Goal: Task Accomplishment & Management: Use online tool/utility

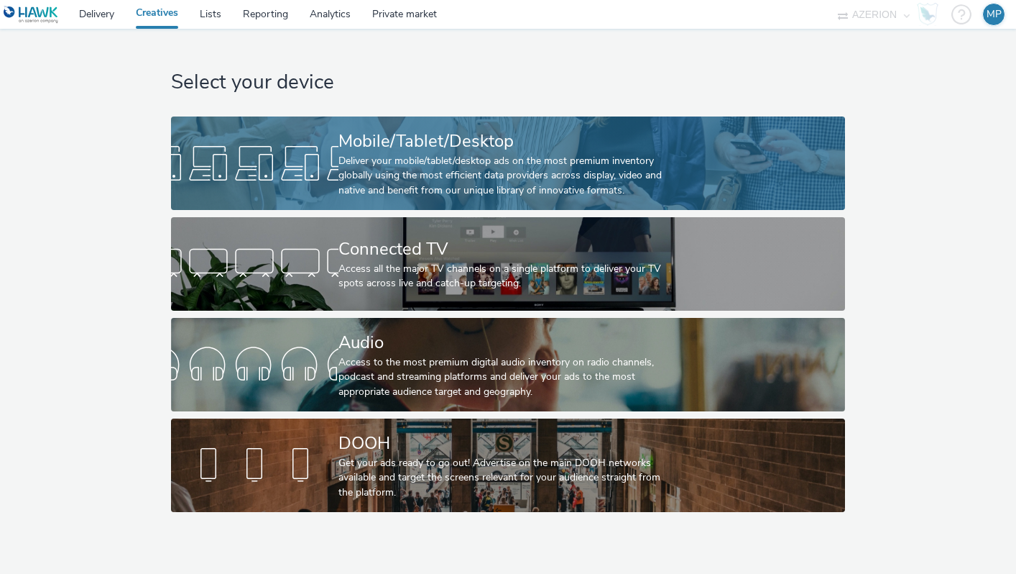
click at [446, 174] on div "Deliver your mobile/tablet/desktop ads on the most premium inventory globally u…" at bounding box center [506, 176] width 334 height 44
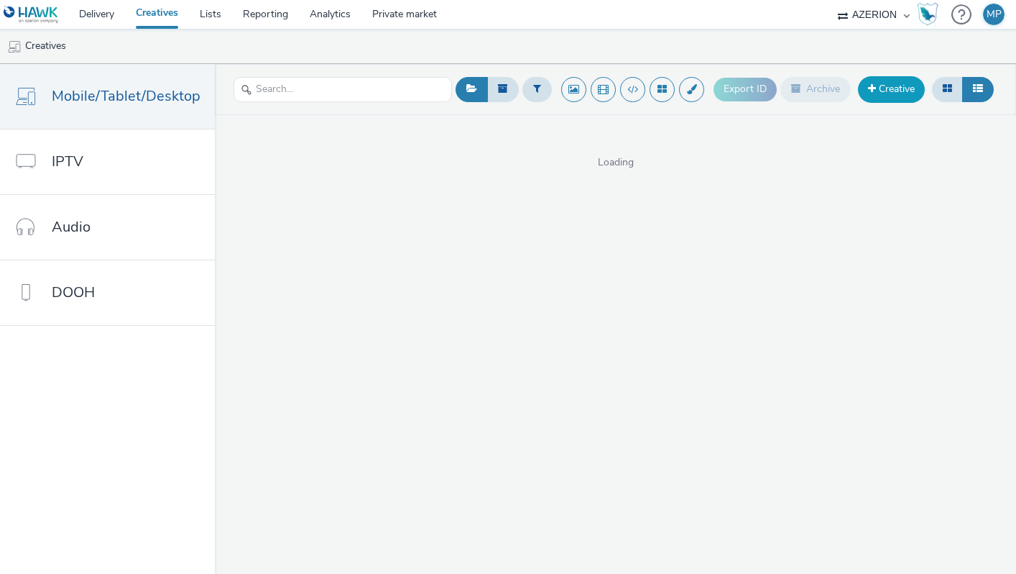
click at [864, 86] on link "Creative" at bounding box center [891, 89] width 67 height 26
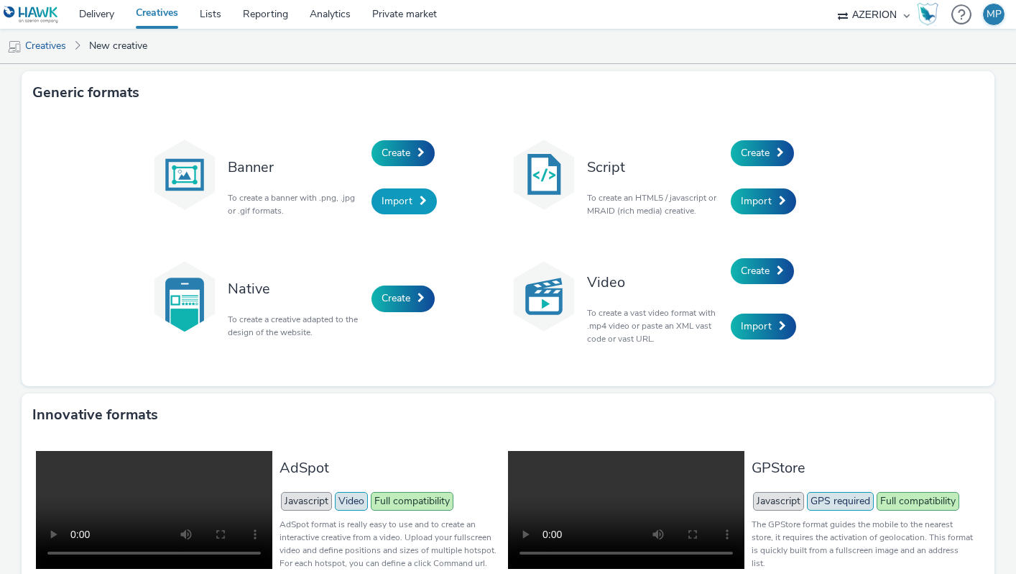
click at [382, 208] on link "Import" at bounding box center [404, 201] width 65 height 26
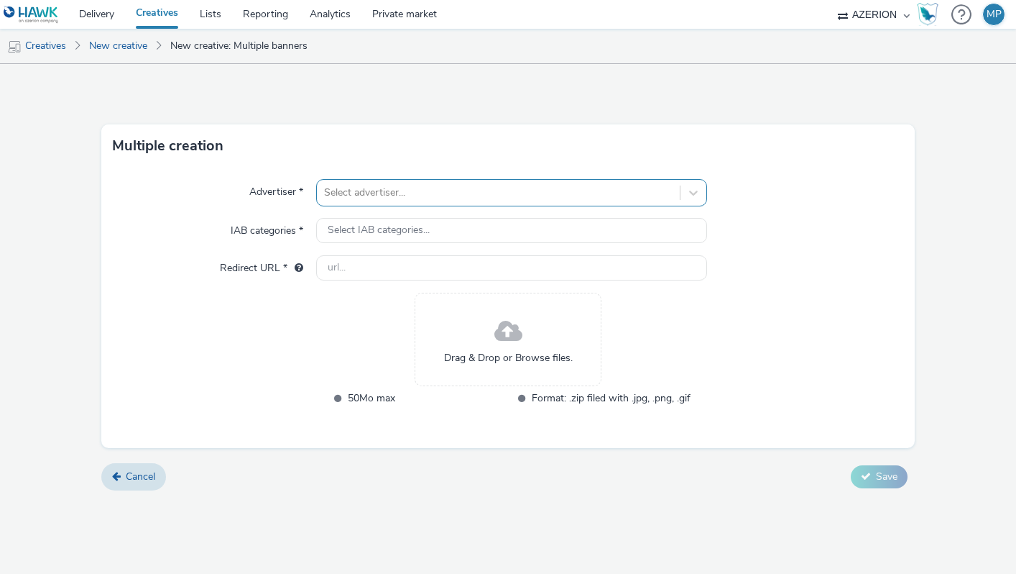
click at [422, 198] on div at bounding box center [498, 192] width 349 height 17
type input "sisal"
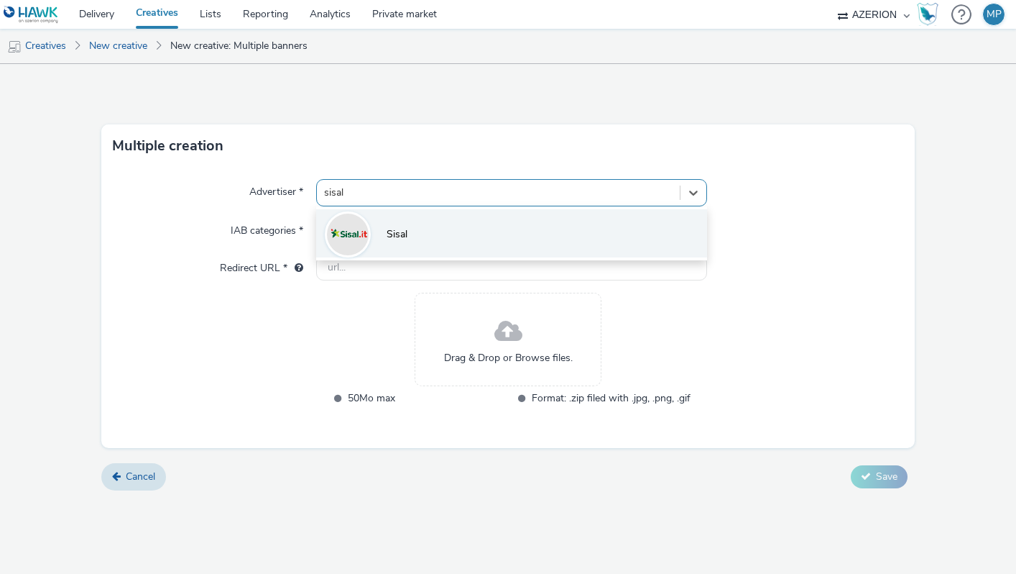
click at [439, 230] on li "Sisal" at bounding box center [512, 233] width 392 height 48
type input "[URL][DOMAIN_NAME]"
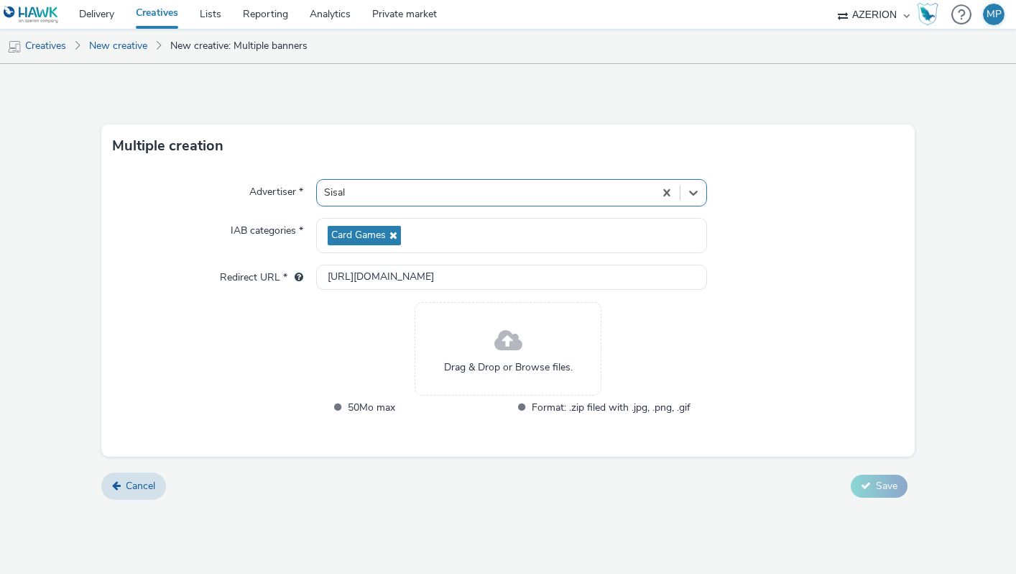
click at [487, 346] on div "Drag & Drop or Browse files." at bounding box center [508, 348] width 187 height 93
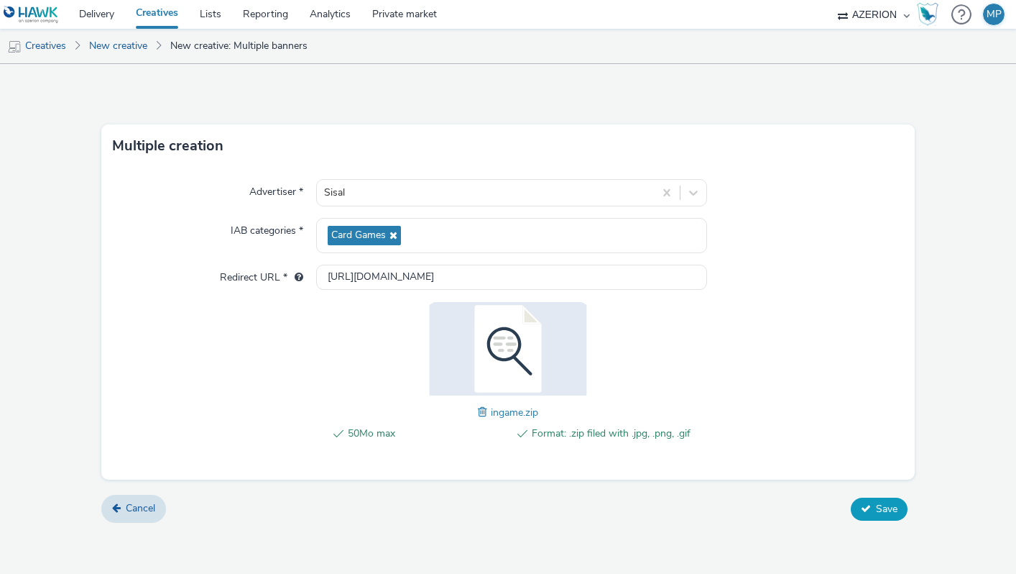
click at [883, 510] on span "Save" at bounding box center [887, 509] width 22 height 14
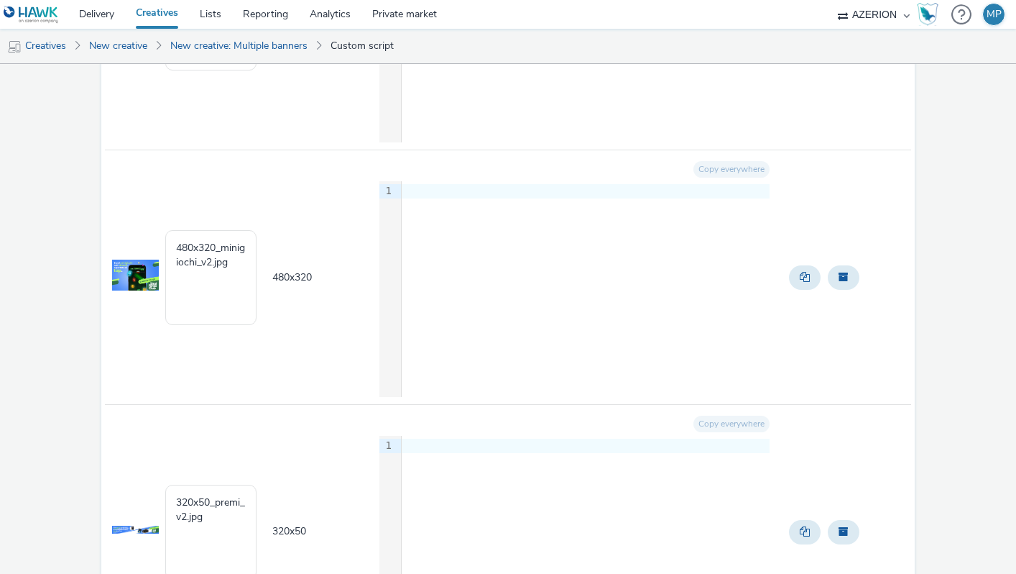
scroll to position [6838, 0]
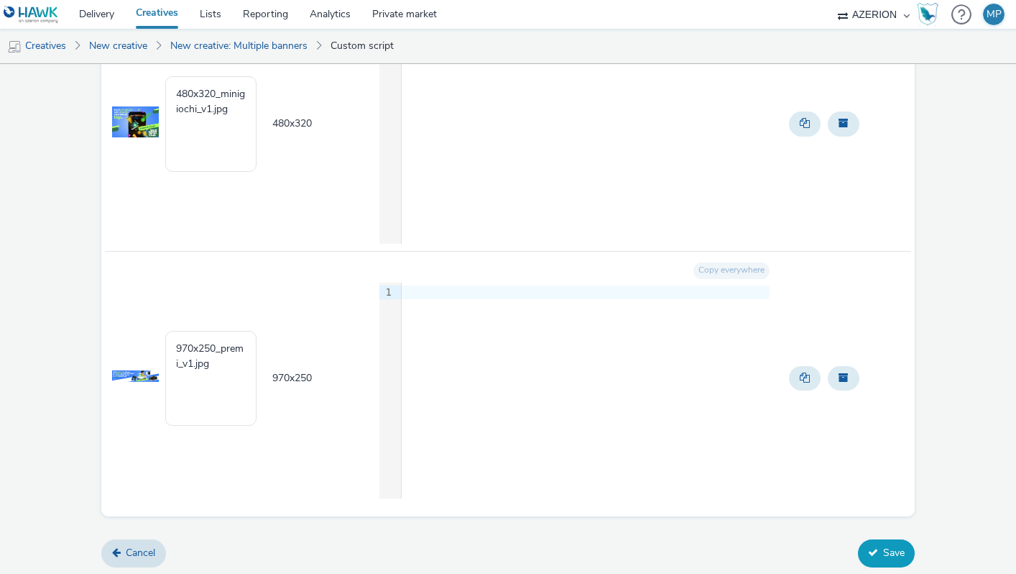
click at [880, 554] on button "Save" at bounding box center [886, 552] width 57 height 27
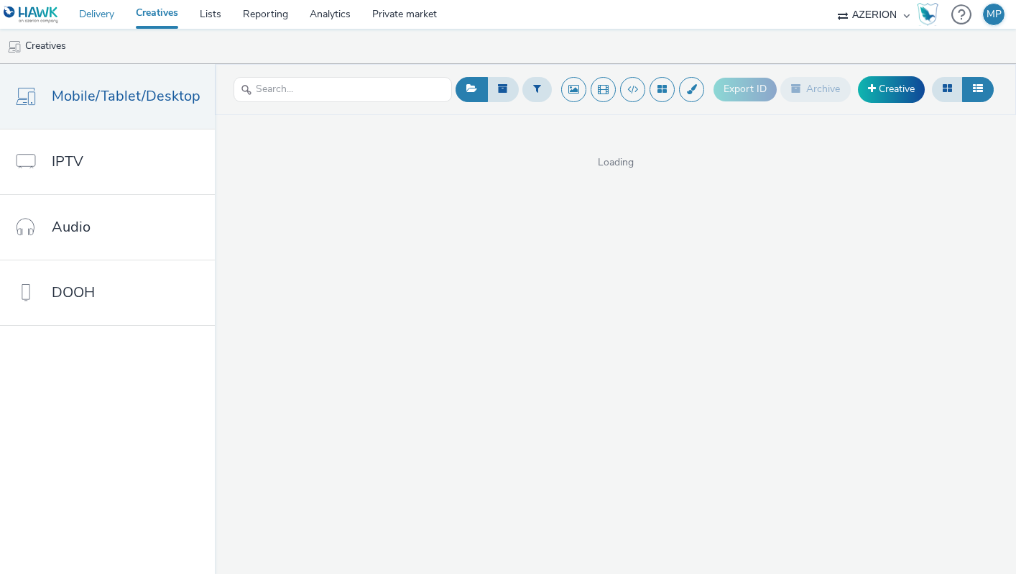
click at [99, 16] on link "Delivery" at bounding box center [96, 14] width 57 height 29
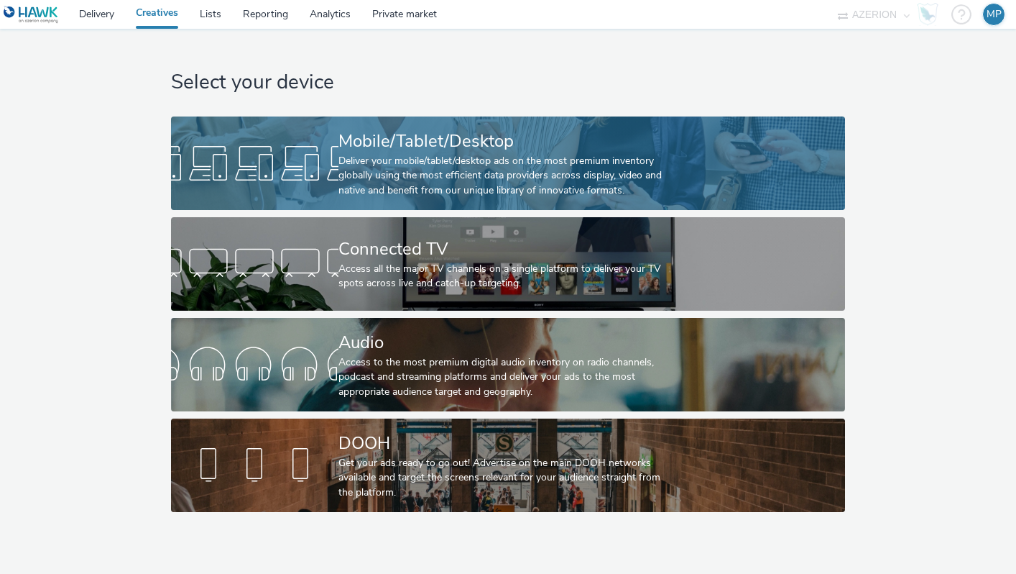
click at [358, 185] on div "Deliver your mobile/tablet/desktop ads on the most premium inventory globally u…" at bounding box center [506, 176] width 334 height 44
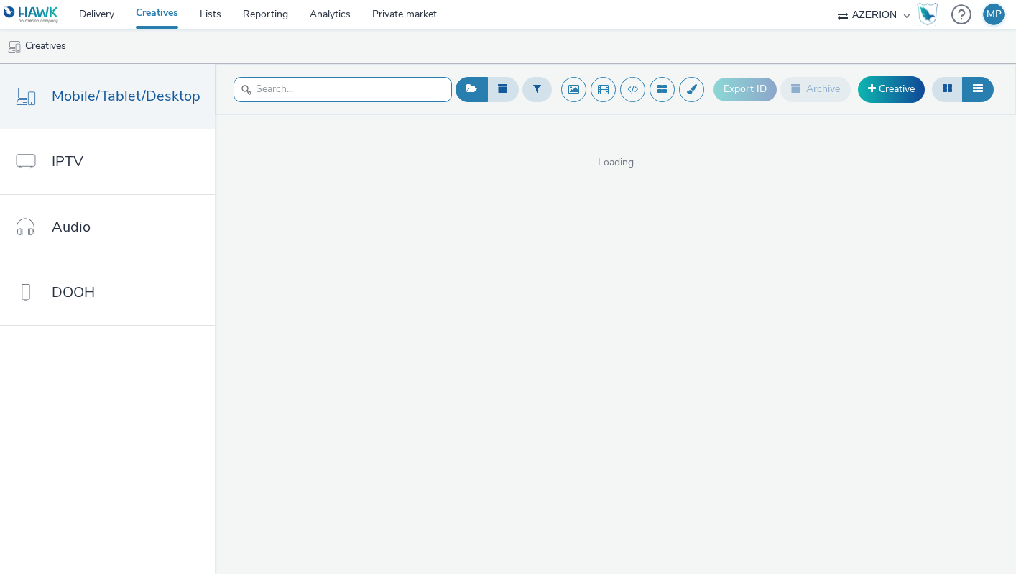
click at [380, 89] on input "text" at bounding box center [343, 89] width 219 height 25
click at [541, 96] on button at bounding box center [537, 89] width 29 height 24
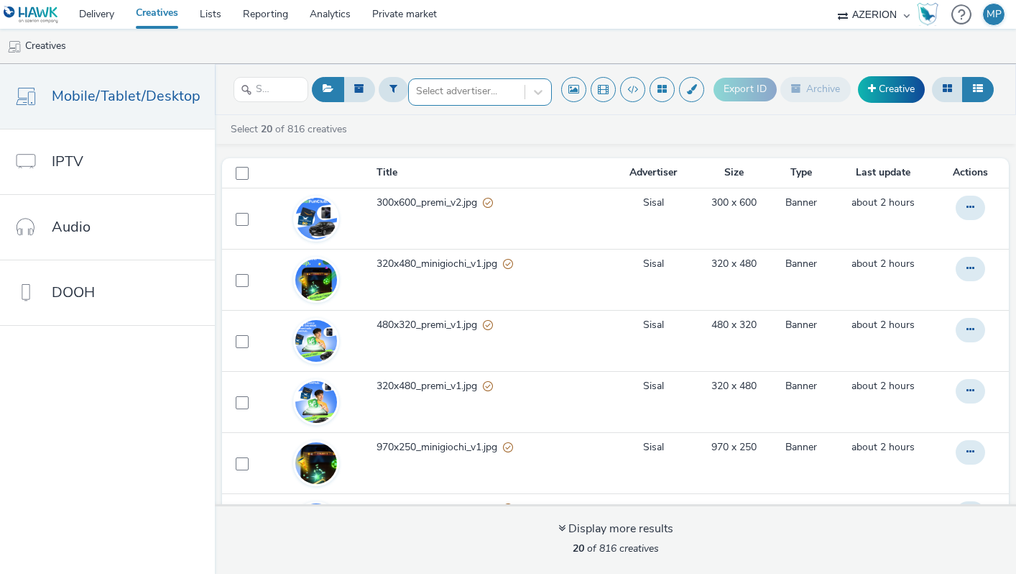
click at [493, 90] on div at bounding box center [466, 91] width 101 height 17
type input "sisal"
click at [441, 120] on li "Sisal" at bounding box center [480, 116] width 144 height 24
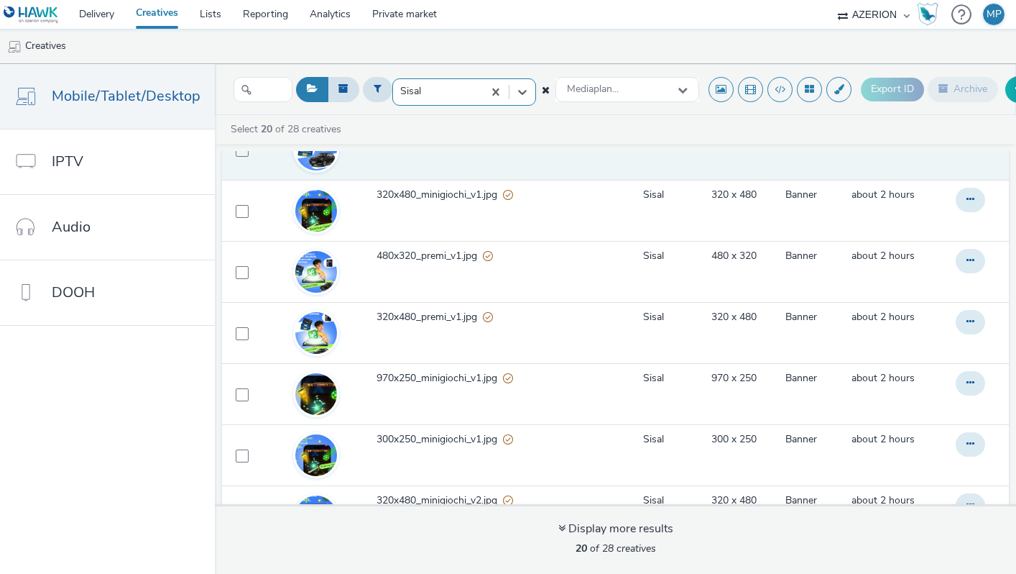
scroll to position [82, 0]
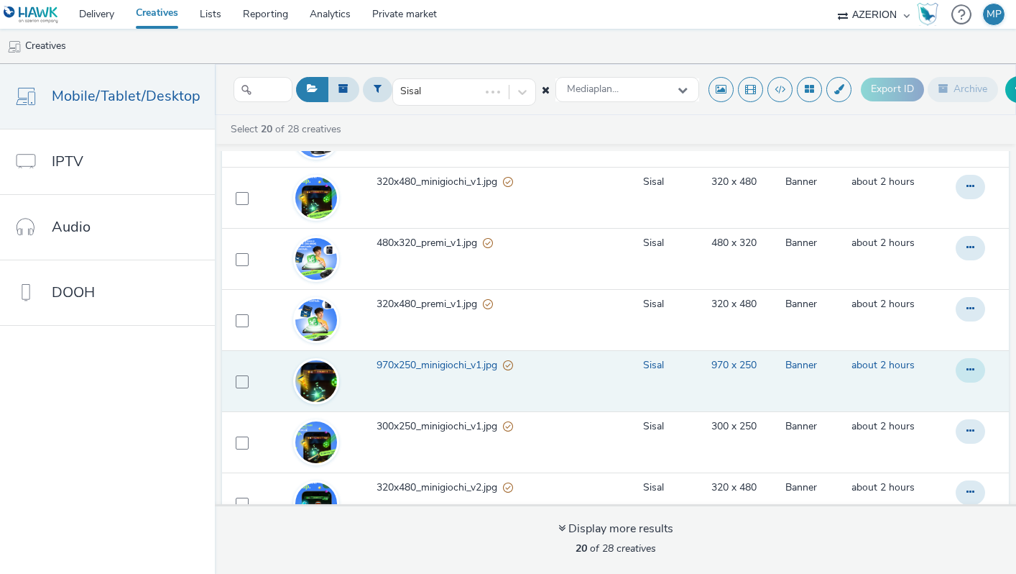
click at [963, 367] on button at bounding box center [970, 370] width 29 height 24
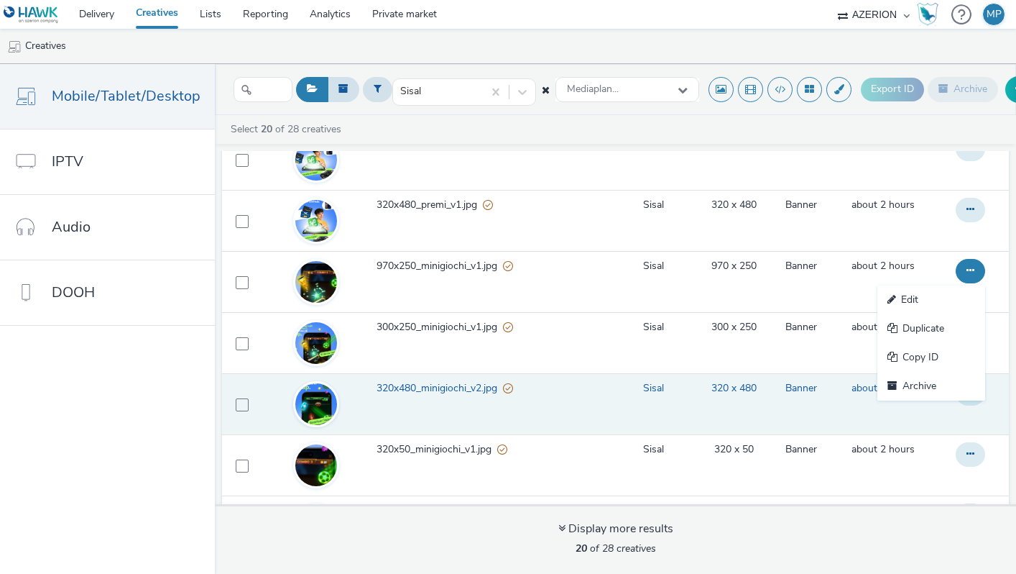
scroll to position [159, 0]
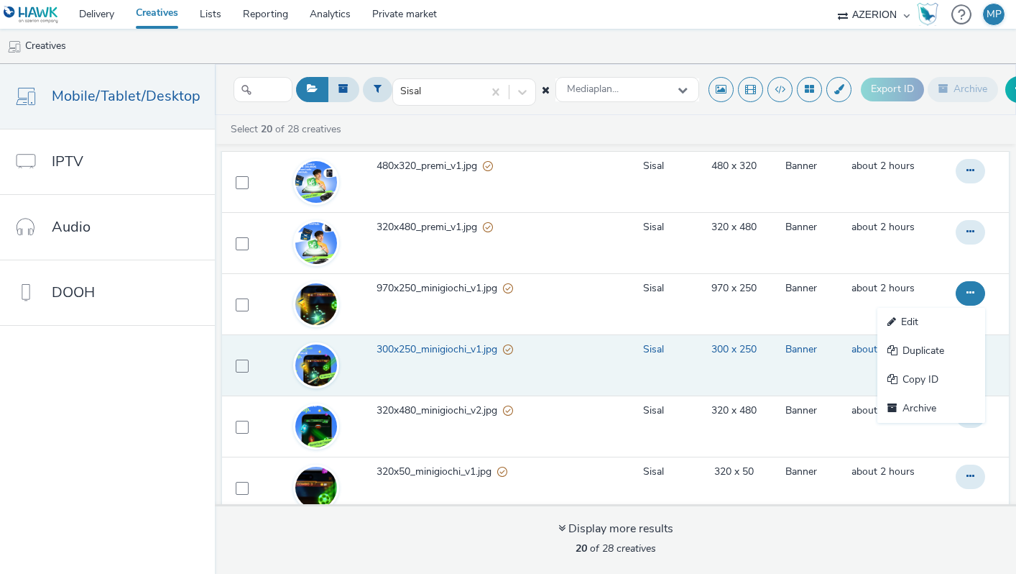
click at [452, 346] on span "300x250_minigiochi_v1.jpg" at bounding box center [440, 349] width 127 height 14
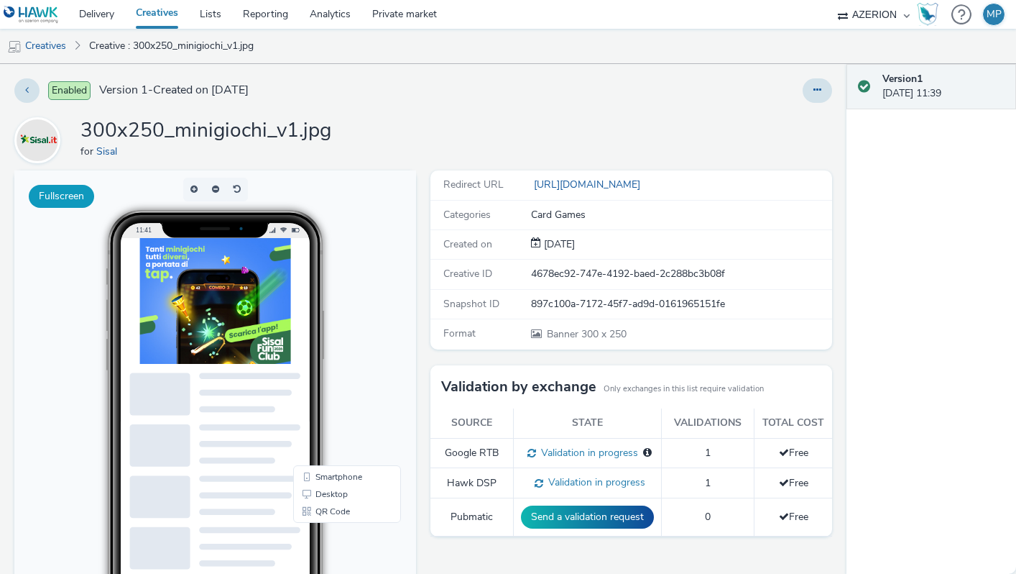
click at [79, 198] on button "Fullscreen" at bounding box center [61, 196] width 65 height 23
click at [27, 91] on icon at bounding box center [27, 90] width 4 height 10
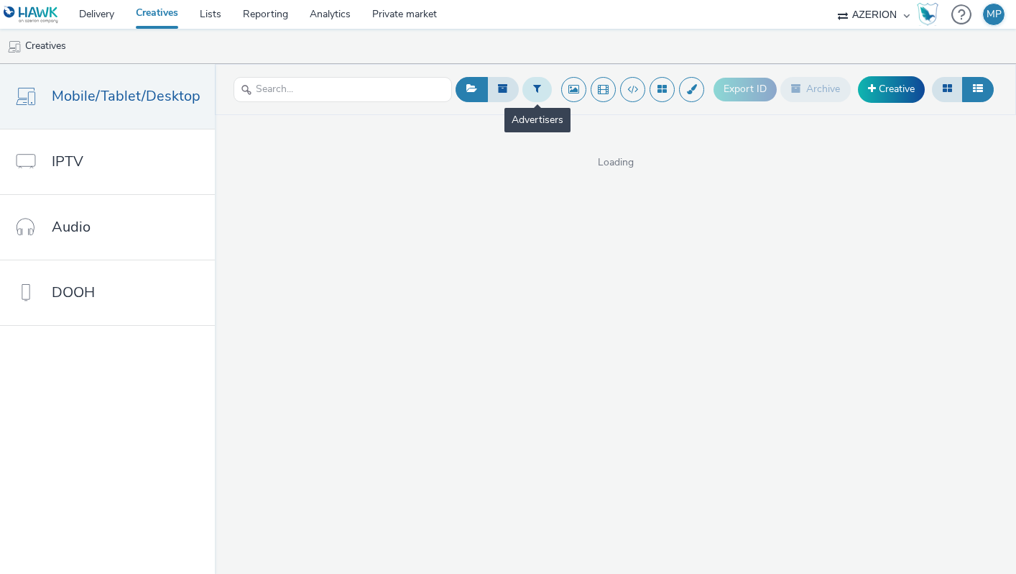
click at [539, 91] on icon at bounding box center [537, 88] width 8 height 10
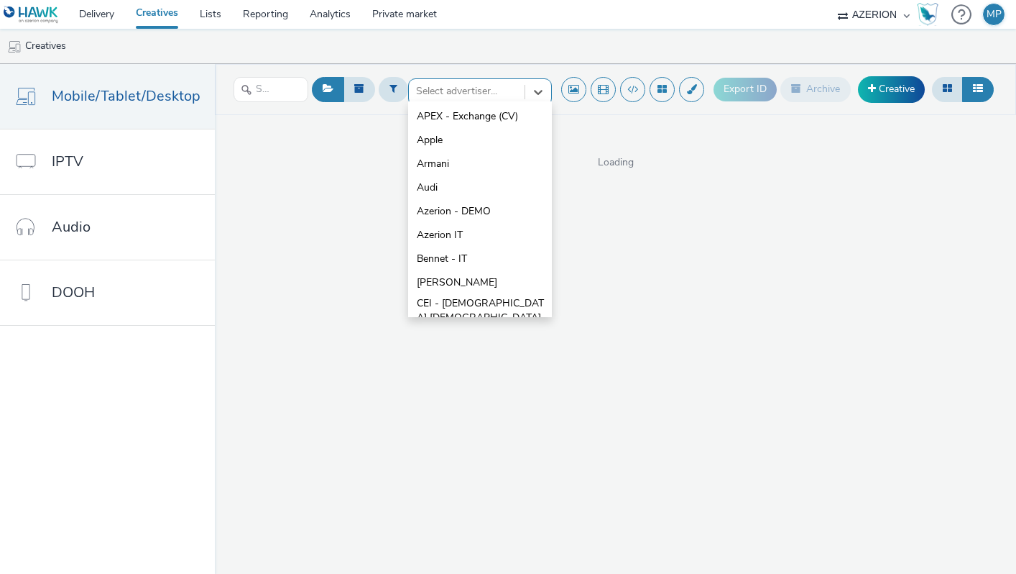
click at [445, 86] on div at bounding box center [466, 91] width 101 height 17
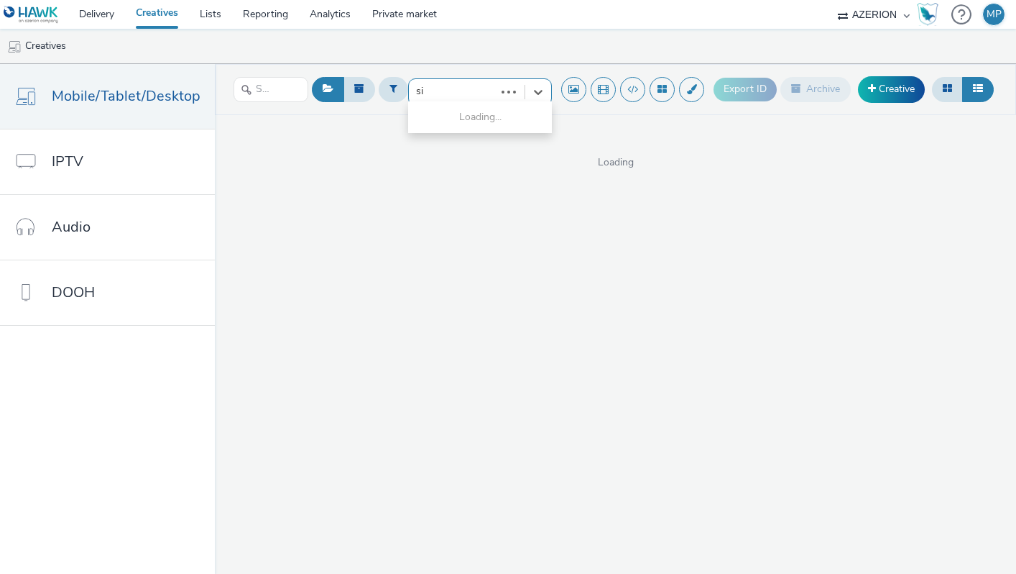
type input "sis"
click at [435, 115] on span "Sisal" at bounding box center [427, 116] width 21 height 14
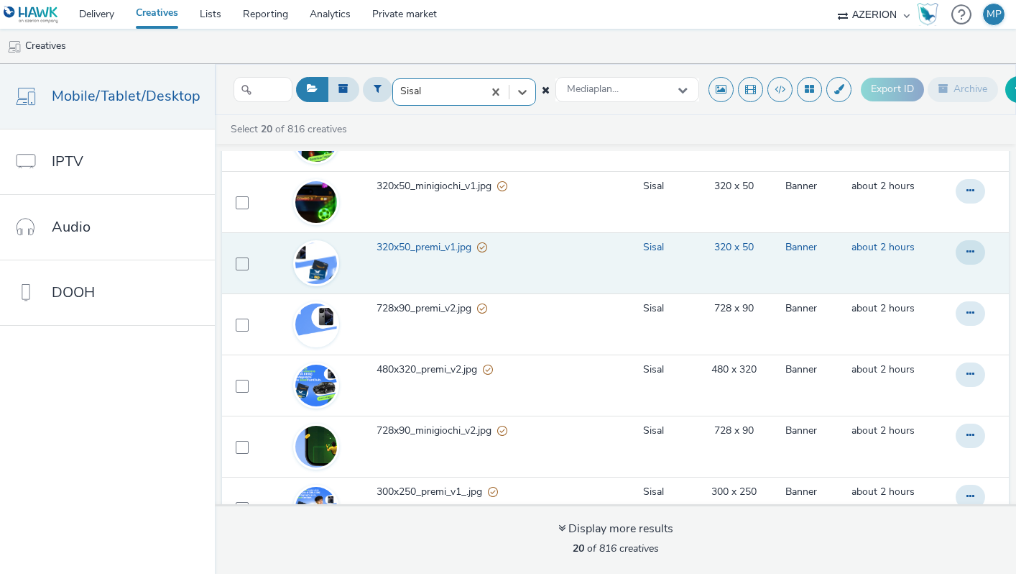
scroll to position [444, 0]
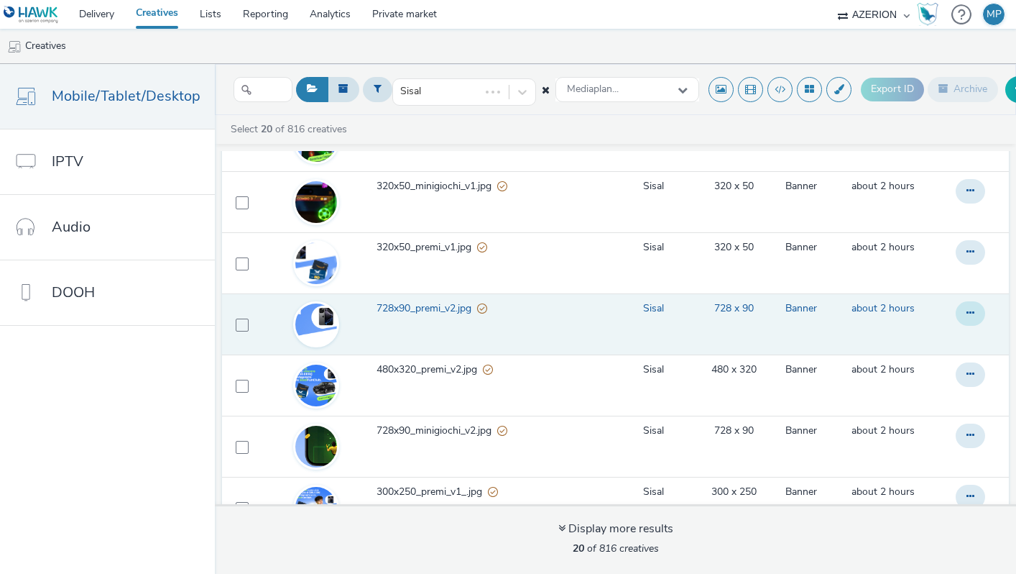
click at [978, 307] on button at bounding box center [970, 313] width 29 height 24
click at [415, 311] on span "728x90_premi_v2.jpg" at bounding box center [427, 308] width 101 height 14
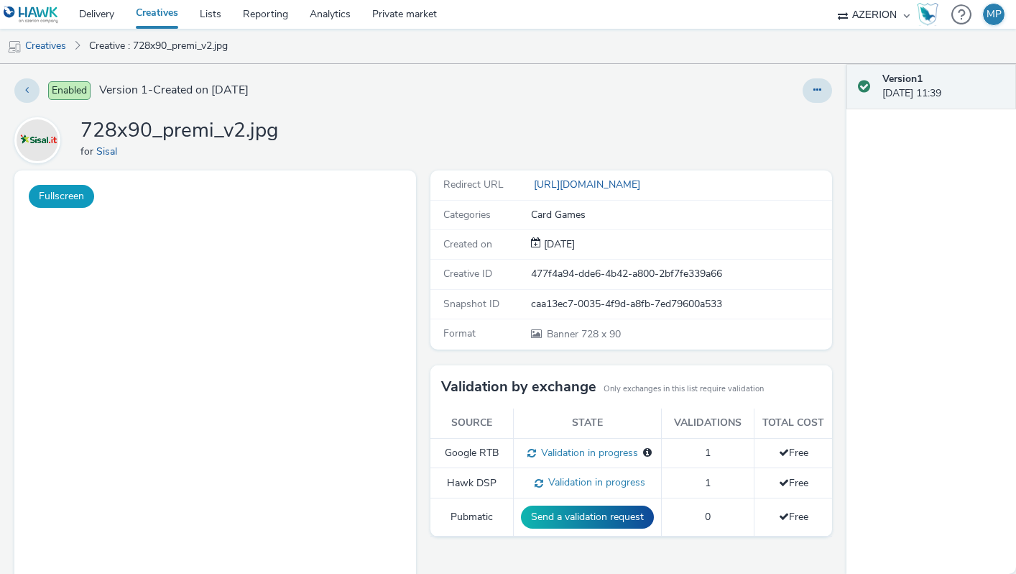
click at [65, 204] on button "Fullscreen" at bounding box center [61, 196] width 65 height 23
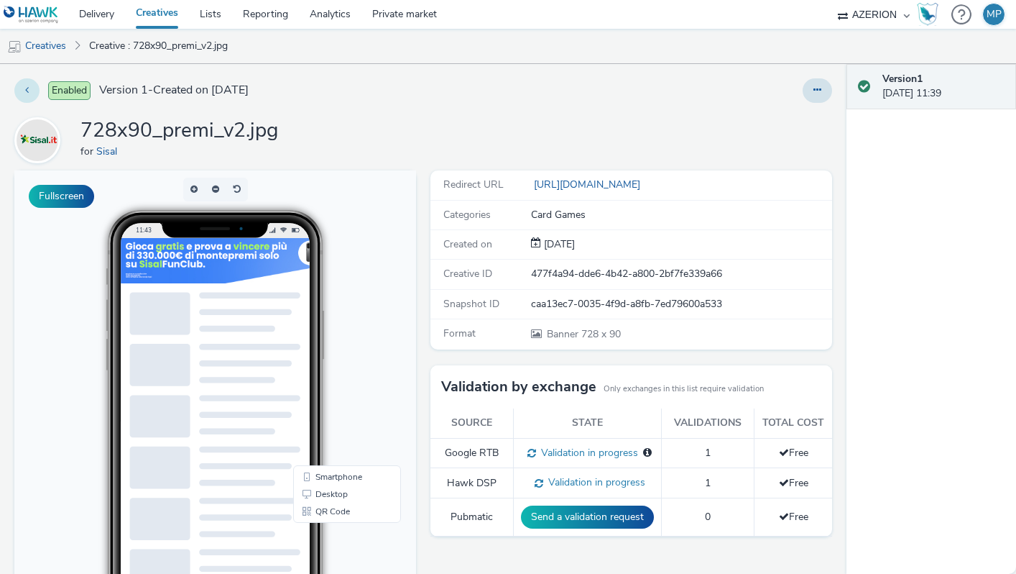
click at [31, 92] on button at bounding box center [26, 90] width 25 height 24
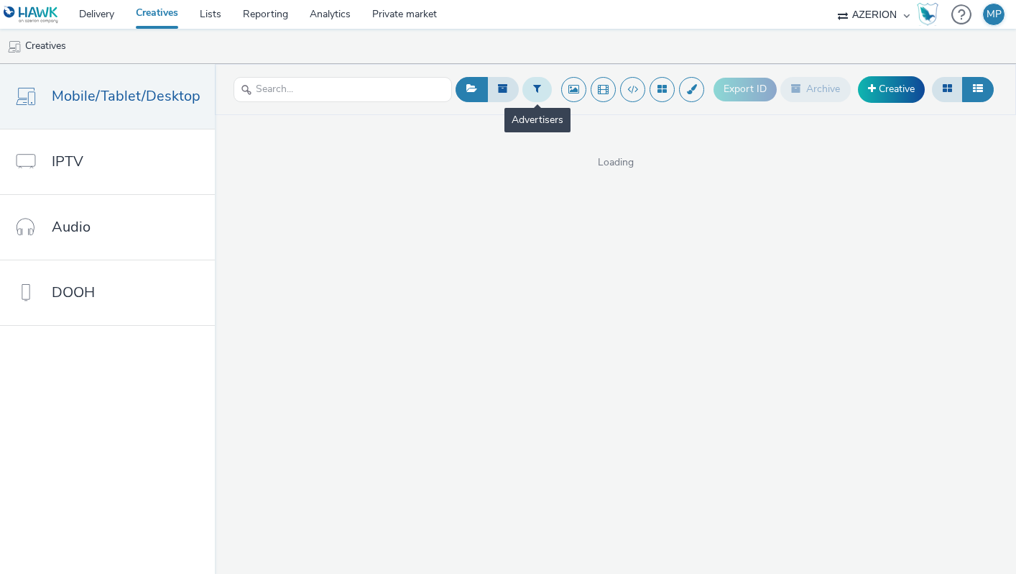
click at [541, 90] on button at bounding box center [537, 89] width 29 height 24
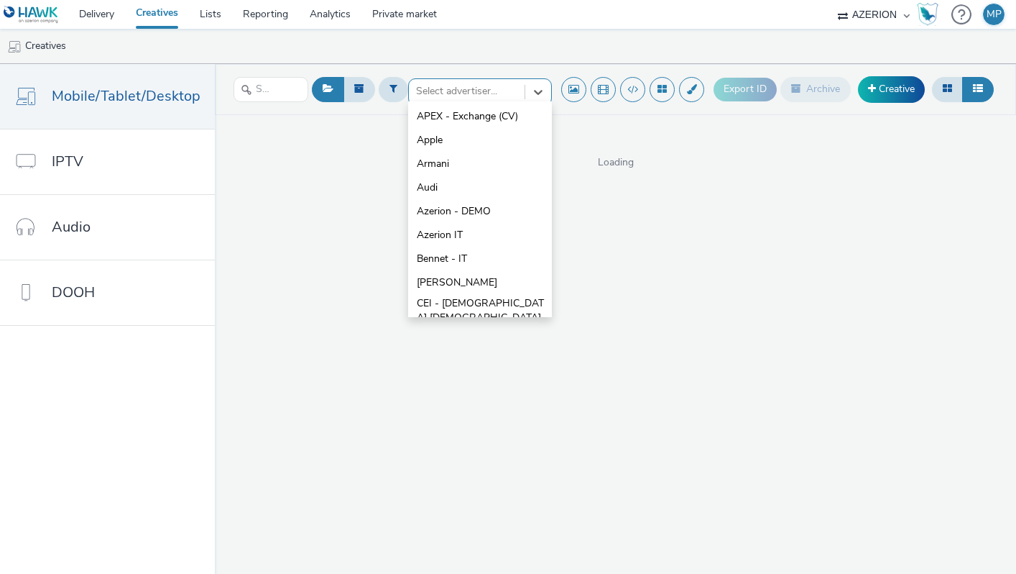
click at [469, 93] on div at bounding box center [466, 91] width 101 height 17
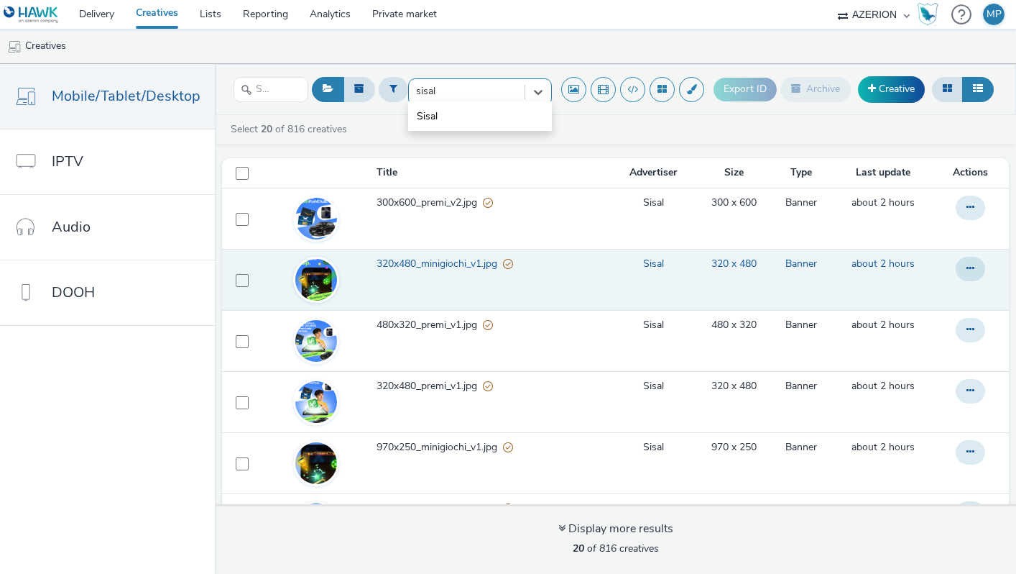
type input "sisal"
drag, startPoint x: 427, startPoint y: 297, endPoint x: 428, endPoint y: 277, distance: 20.1
click at [428, 277] on td "320x480_minigiochi_v1.jpg" at bounding box center [493, 279] width 237 height 61
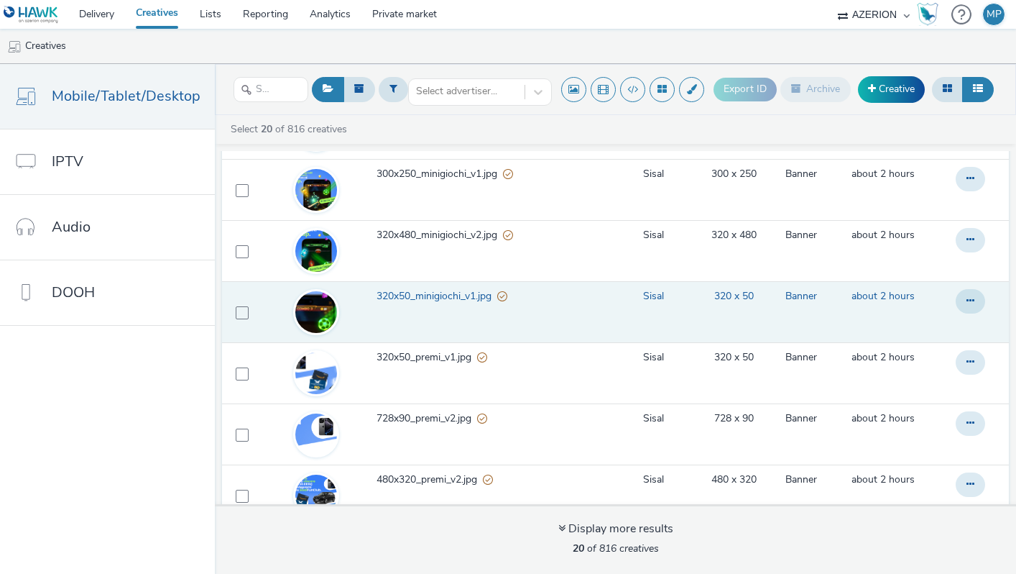
scroll to position [346, 0]
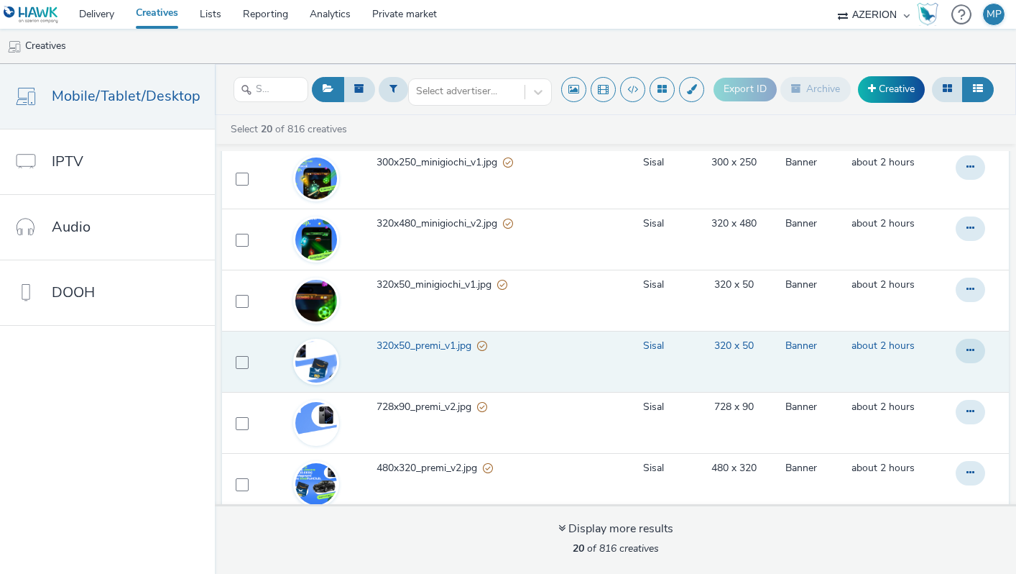
click at [439, 345] on span "320x50_premi_v1.jpg" at bounding box center [427, 346] width 101 height 14
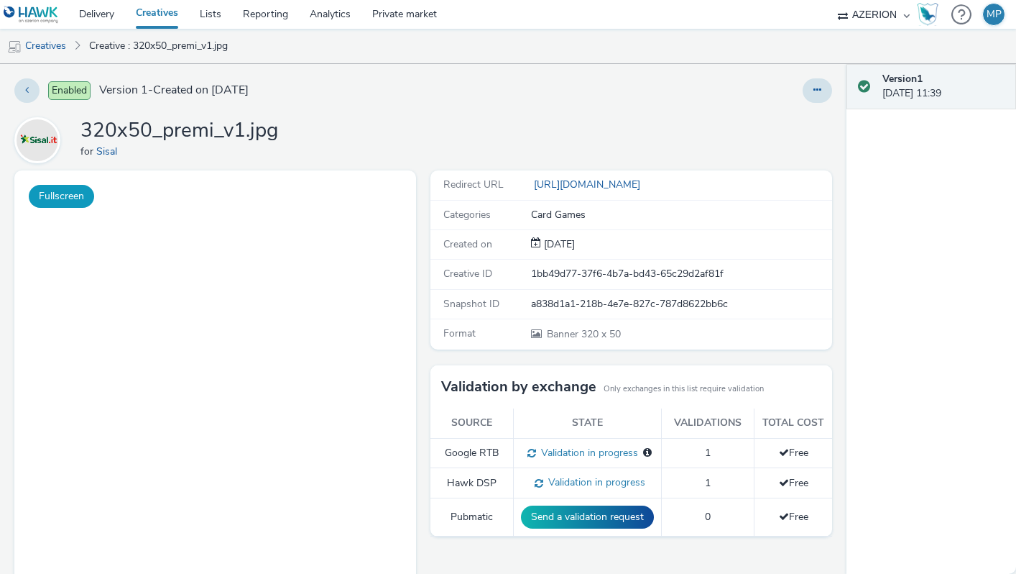
click at [69, 194] on button "Fullscreen" at bounding box center [61, 196] width 65 height 23
